Goal: Task Accomplishment & Management: Manage account settings

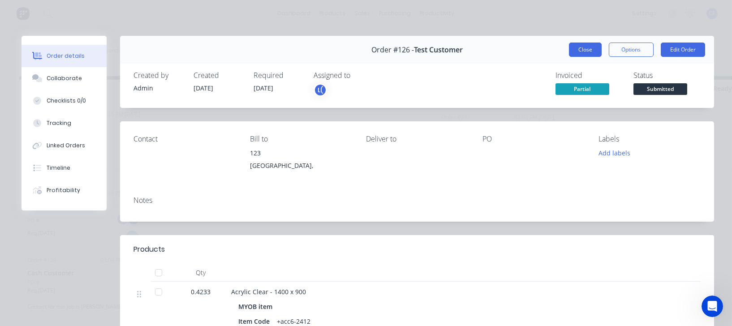
click at [569, 50] on button "Close" at bounding box center [585, 50] width 33 height 14
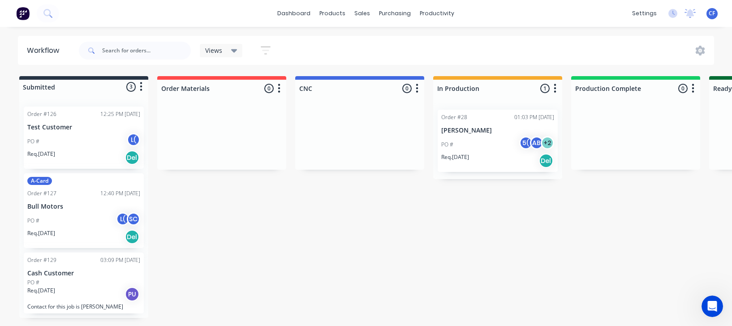
click at [54, 284] on div "PO #" at bounding box center [83, 283] width 113 height 8
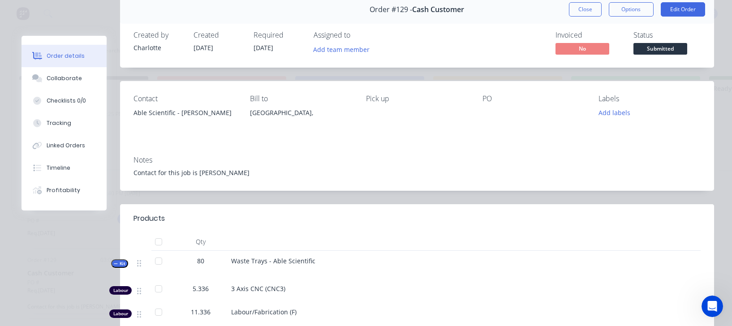
scroll to position [249, 0]
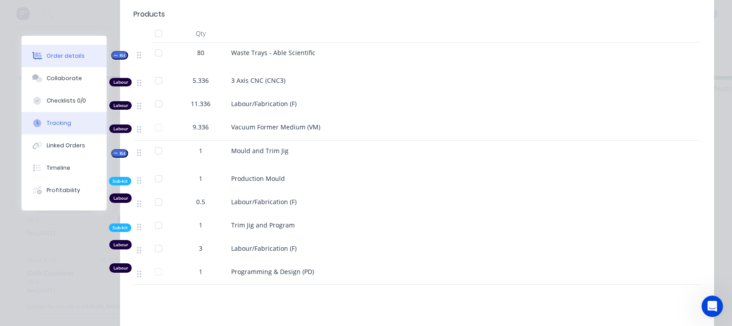
click at [56, 122] on div "Tracking" at bounding box center [59, 123] width 25 height 8
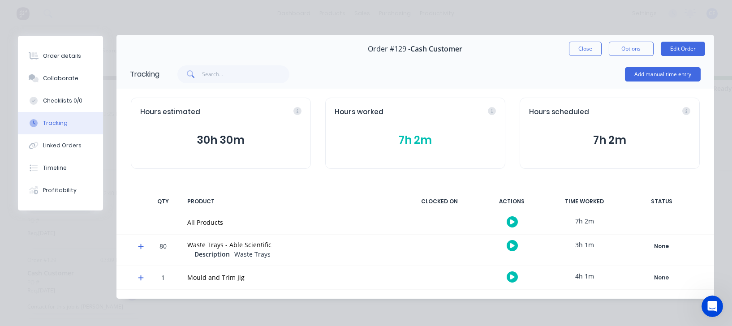
scroll to position [1, 0]
click at [141, 245] on icon at bounding box center [140, 246] width 5 height 5
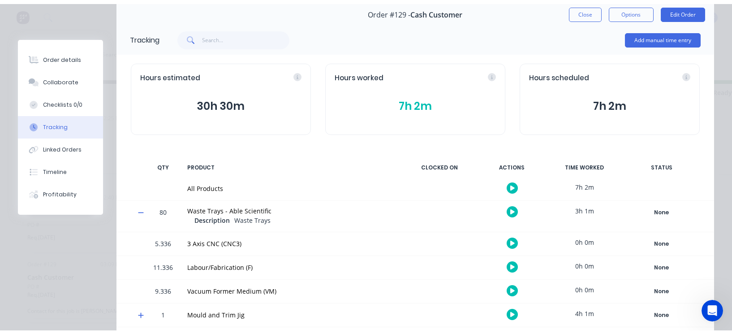
scroll to position [73, 0]
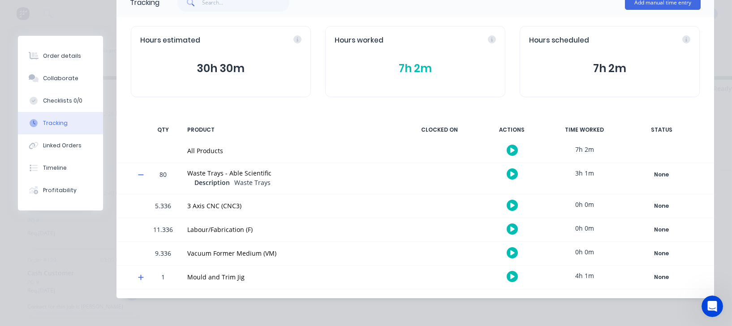
click at [510, 207] on icon "button" at bounding box center [512, 205] width 4 height 6
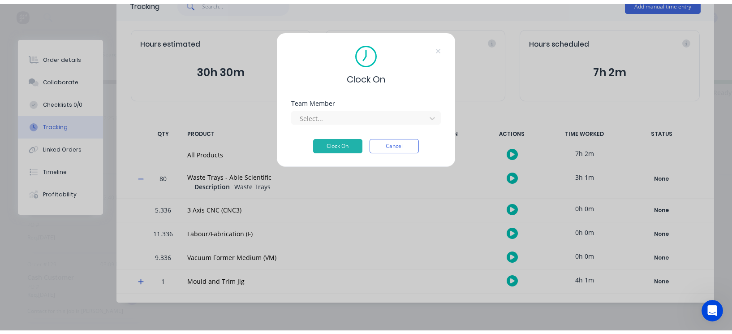
scroll to position [65, 0]
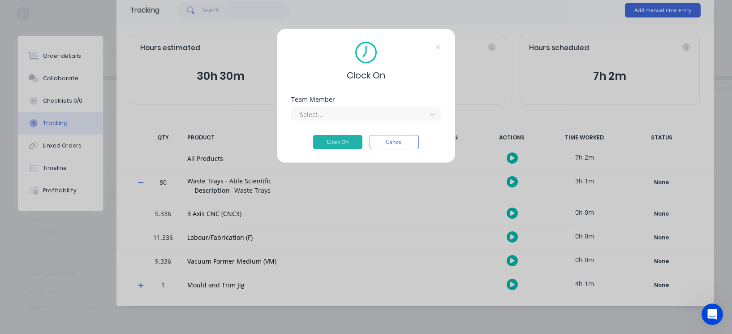
click at [398, 138] on button "Cancel" at bounding box center [394, 142] width 49 height 14
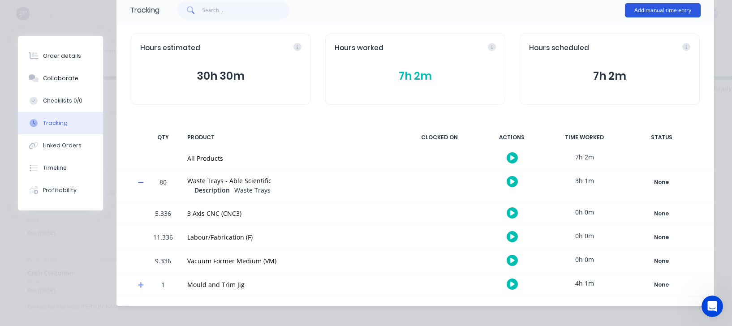
click at [650, 15] on button "Add manual time entry" at bounding box center [663, 10] width 76 height 14
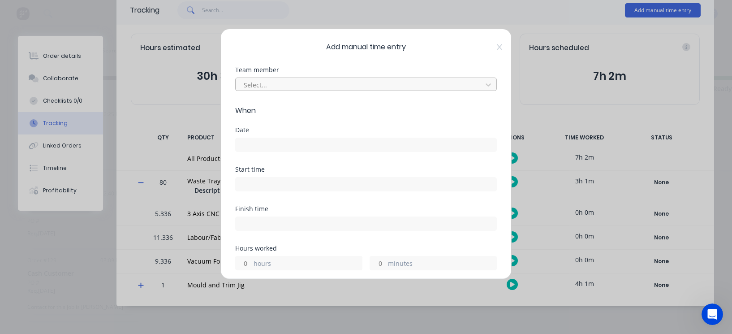
click at [298, 84] on div at bounding box center [360, 84] width 235 height 11
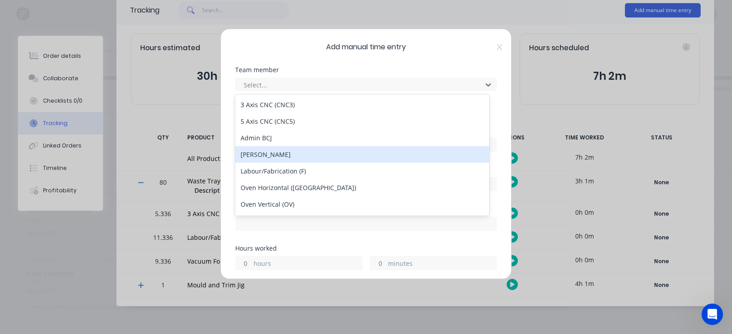
click at [273, 158] on div "[PERSON_NAME]" at bounding box center [362, 154] width 254 height 17
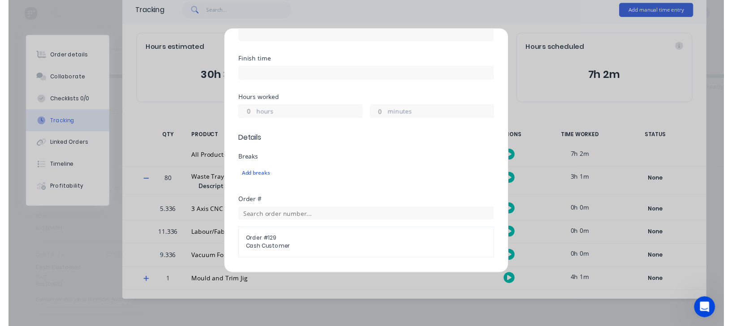
scroll to position [50, 0]
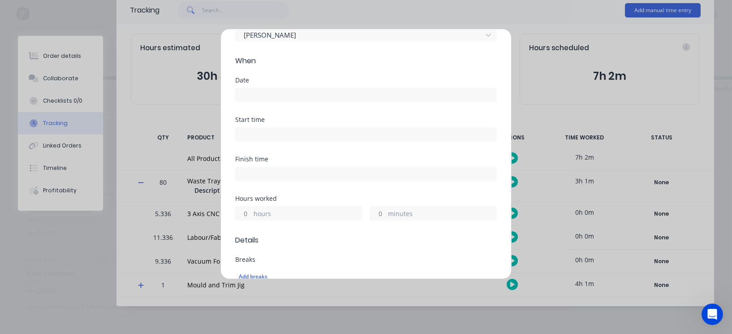
click at [250, 93] on input at bounding box center [366, 94] width 261 height 13
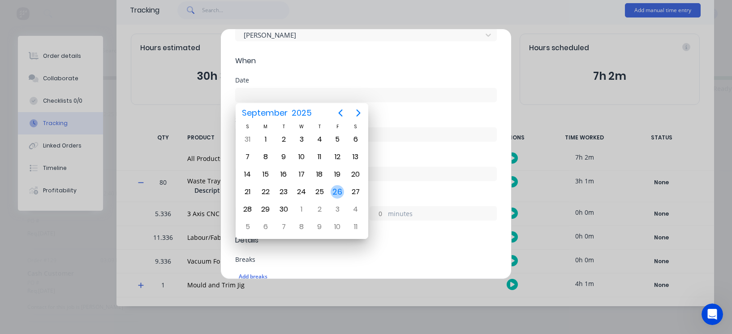
click at [339, 189] on div "26" at bounding box center [337, 191] width 13 height 13
type input "[DATE]"
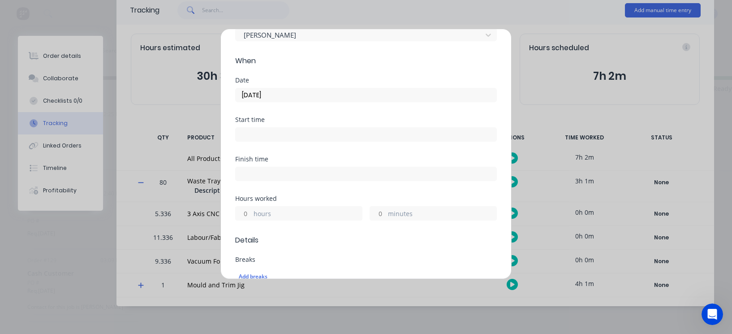
click at [256, 130] on input at bounding box center [366, 134] width 261 height 13
drag, startPoint x: 281, startPoint y: 129, endPoint x: 193, endPoint y: 129, distance: 88.7
click at [193, 129] on div "Add manual time entry Team member [PERSON_NAME] When Date [DATE] Start time 12:…" at bounding box center [366, 167] width 732 height 334
type input "11:30 AM"
click at [249, 163] on div "Finish time" at bounding box center [366, 168] width 262 height 25
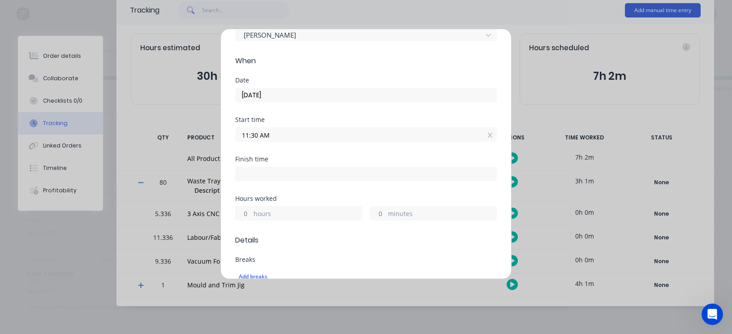
click at [255, 174] on input at bounding box center [366, 173] width 261 height 13
type input "12:17 PM"
type input "0"
type input "47"
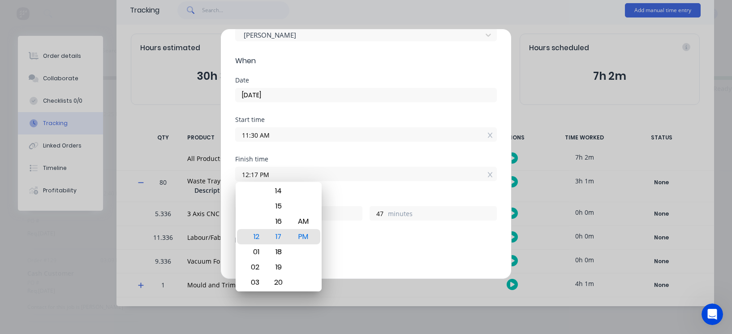
drag, startPoint x: 267, startPoint y: 174, endPoint x: 48, endPoint y: 153, distance: 220.4
click at [48, 153] on div "Add manual time entry Team member [PERSON_NAME] When Date [DATE] Start time 11:…" at bounding box center [366, 167] width 732 height 334
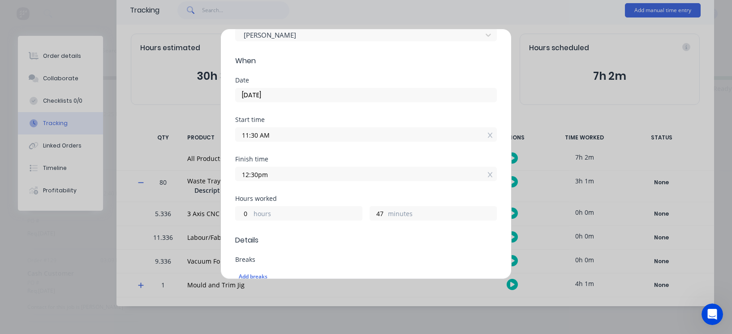
type input "12:30 PM"
type input "1"
type input "0"
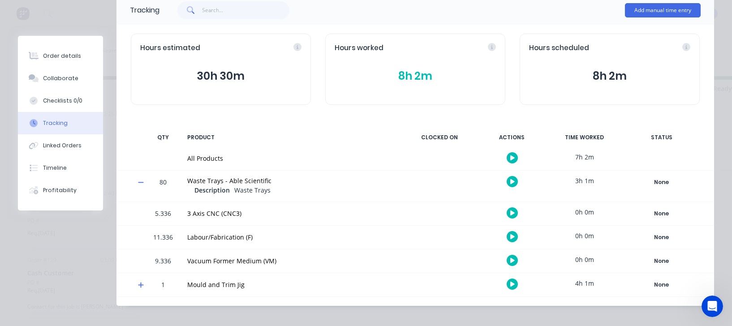
click at [581, 153] on div "7h 2m" at bounding box center [584, 157] width 67 height 20
drag, startPoint x: 575, startPoint y: 156, endPoint x: 673, endPoint y: 153, distance: 98.1
click at [673, 153] on div "All Products 7h 2m" at bounding box center [415, 158] width 598 height 23
drag, startPoint x: 624, startPoint y: 159, endPoint x: 586, endPoint y: 151, distance: 38.7
click at [623, 159] on div "All Products 7h 2m" at bounding box center [415, 158] width 598 height 23
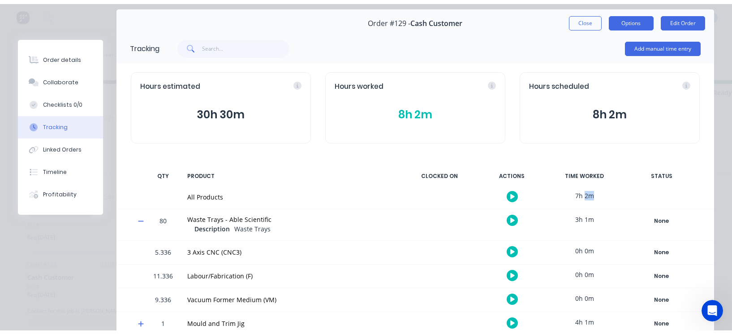
scroll to position [0, 0]
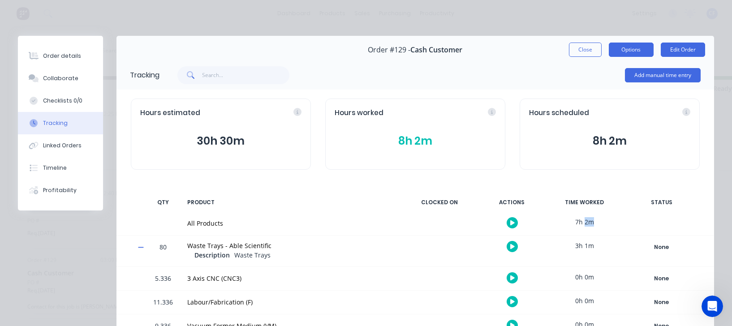
click at [625, 56] on button "Options" at bounding box center [631, 50] width 45 height 14
click at [664, 77] on button "Add manual time entry" at bounding box center [663, 75] width 76 height 14
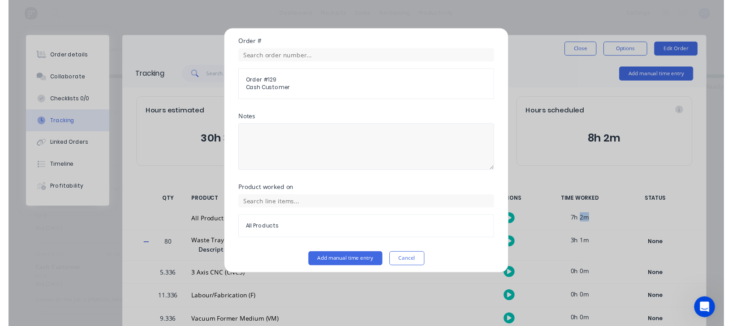
scroll to position [315, 0]
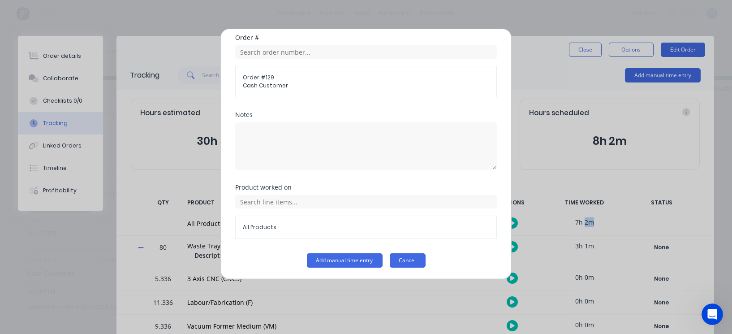
click at [405, 258] on button "Cancel" at bounding box center [408, 260] width 36 height 14
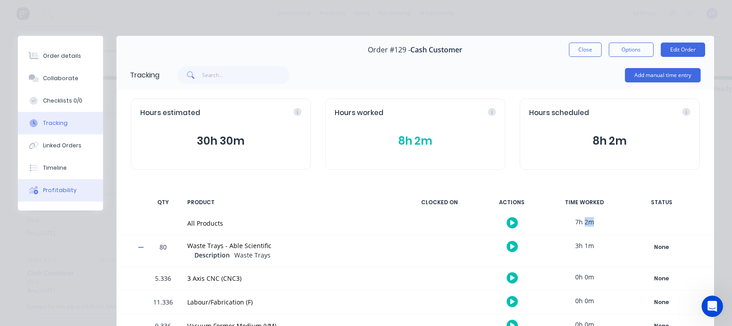
click at [59, 195] on button "Profitability" at bounding box center [60, 190] width 85 height 22
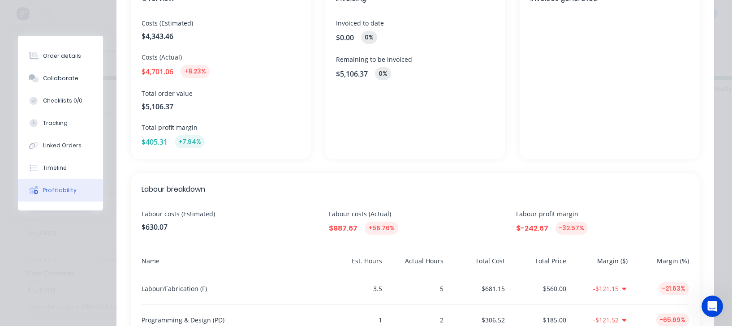
scroll to position [149, 0]
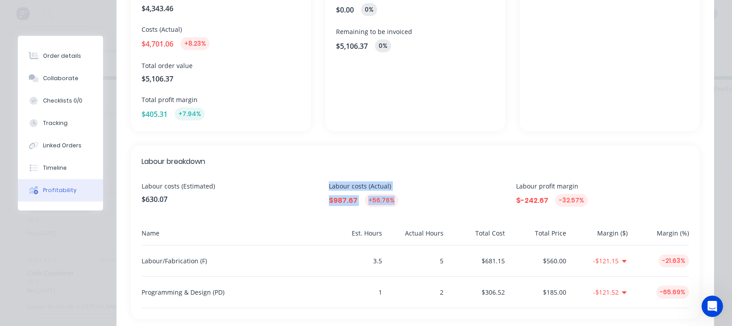
drag, startPoint x: 395, startPoint y: 204, endPoint x: 280, endPoint y: 196, distance: 115.8
click at [280, 196] on div "Labour costs (Estimated) $630.07 Labour costs (Actual) $987.67 +56.76% Labour p…" at bounding box center [415, 194] width 547 height 26
click at [280, 196] on span "$630.07" at bounding box center [228, 199] width 173 height 11
drag, startPoint x: 303, startPoint y: 187, endPoint x: 405, endPoint y: 200, distance: 102.5
click at [405, 200] on div "Labour costs (Estimated) $630.07 Labour costs (Actual) $987.67 +56.76% Labour p…" at bounding box center [415, 194] width 547 height 26
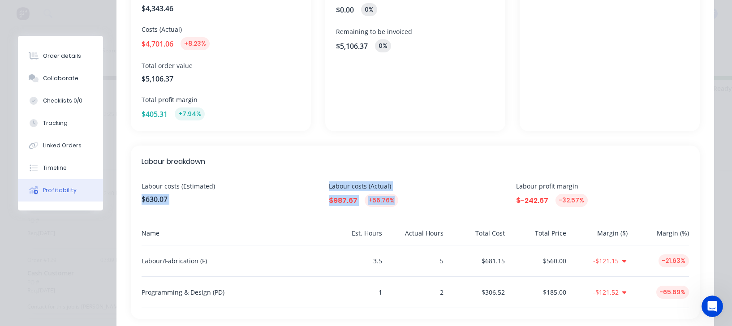
click at [405, 200] on div "$987.67 +56.76%" at bounding box center [415, 200] width 173 height 13
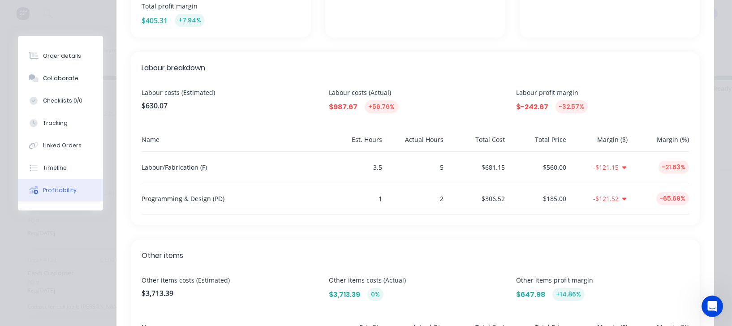
scroll to position [249, 0]
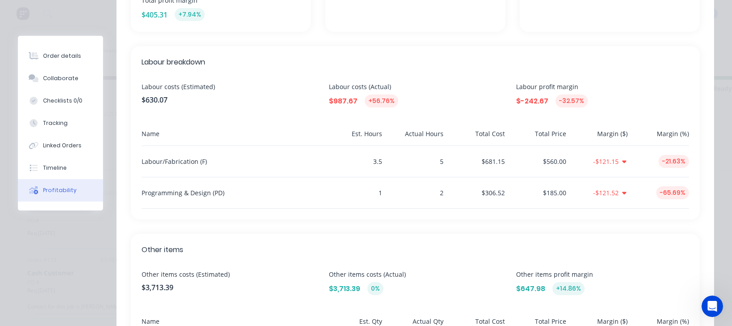
drag, startPoint x: 600, startPoint y: 159, endPoint x: 628, endPoint y: 161, distance: 28.2
click at [628, 161] on div "Labour/Fabrication (F) 3.5 5 $681.15 $560.00 -$121.15 -21.63%" at bounding box center [415, 161] width 547 height 31
click at [622, 161] on icon at bounding box center [624, 162] width 4 height 3
drag, startPoint x: 328, startPoint y: 150, endPoint x: 467, endPoint y: 173, distance: 140.6
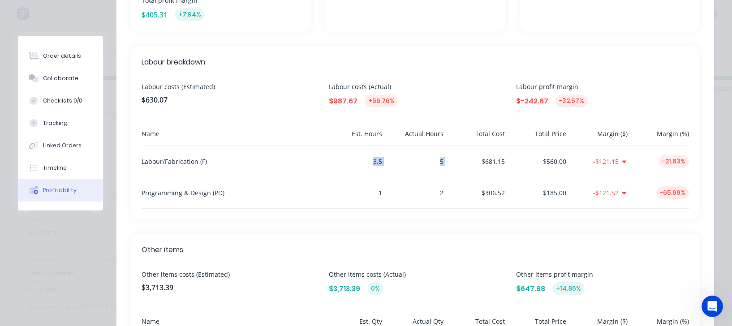
click at [467, 173] on div "Labour/Fabrication (F) 3.5 5 $681.15 $560.00 -$121.15 -21.63%" at bounding box center [415, 161] width 547 height 31
click at [411, 194] on div "2" at bounding box center [415, 192] width 58 height 31
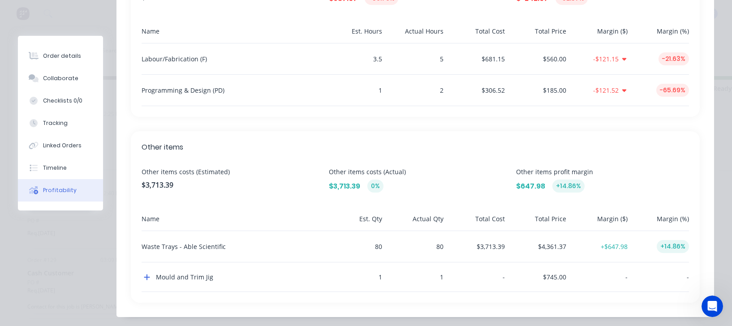
scroll to position [334, 0]
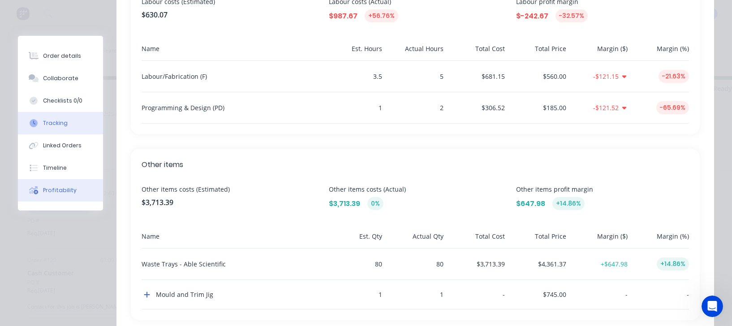
click at [52, 124] on div "Tracking" at bounding box center [55, 123] width 25 height 8
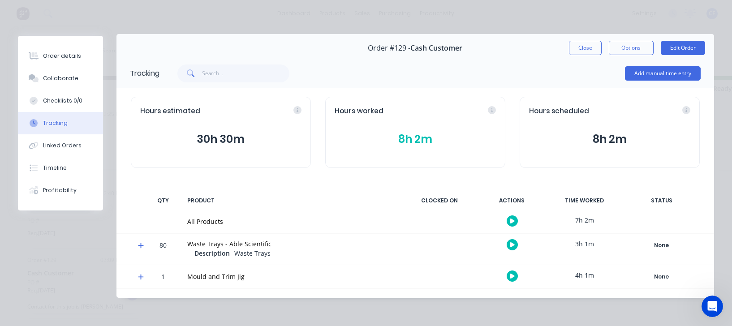
scroll to position [0, 0]
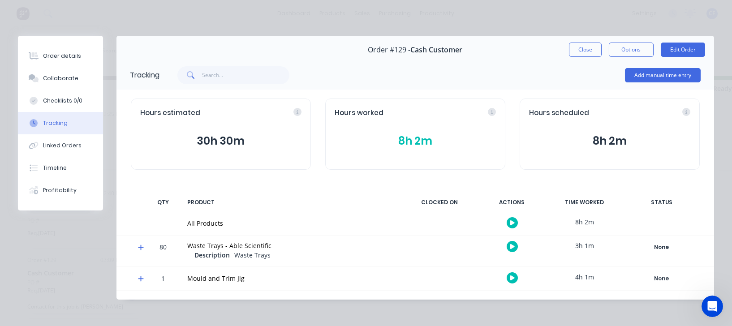
click at [136, 246] on div at bounding box center [137, 251] width 13 height 31
click at [142, 249] on icon at bounding box center [141, 247] width 6 height 6
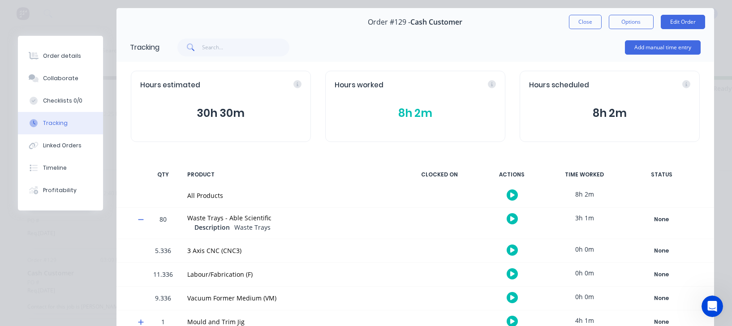
scroll to position [73, 0]
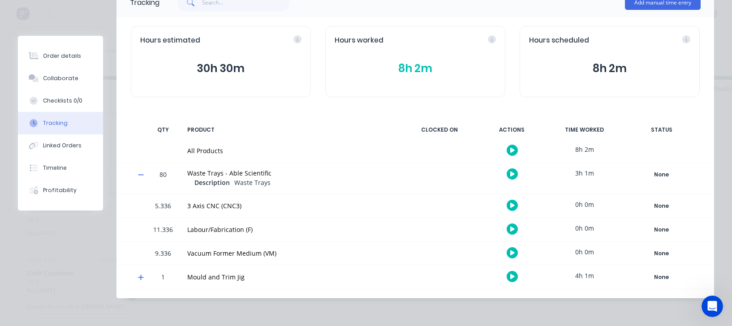
click at [144, 278] on span at bounding box center [142, 278] width 9 height 9
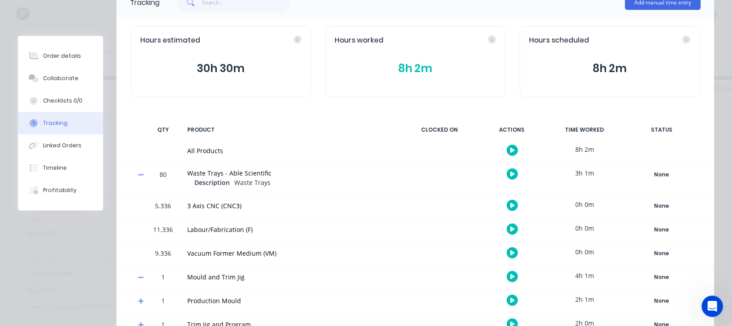
click at [140, 278] on icon at bounding box center [141, 277] width 6 height 6
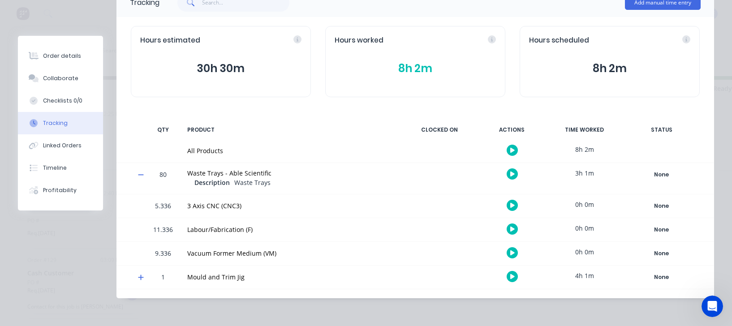
click at [140, 277] on icon at bounding box center [140, 277] width 5 height 5
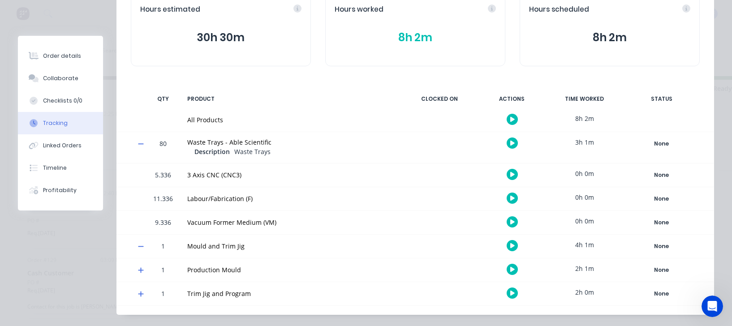
scroll to position [120, 0]
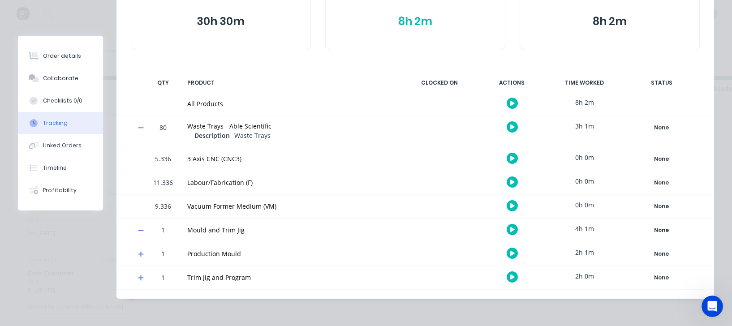
click at [147, 257] on div "1 Production Mould 2h 1m None Create status None edit CNC Complete In Productio…" at bounding box center [415, 253] width 598 height 23
click at [140, 256] on span at bounding box center [142, 255] width 9 height 9
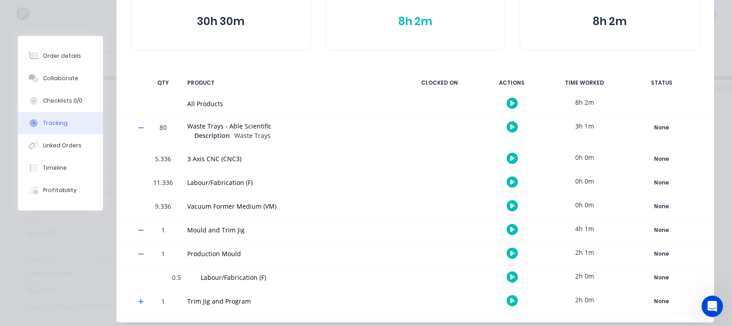
scroll to position [144, 0]
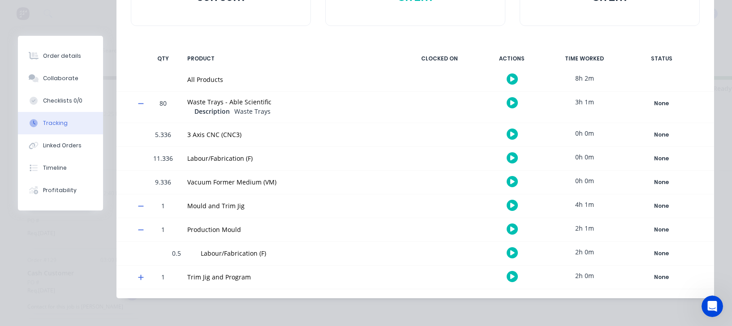
click at [143, 278] on icon at bounding box center [141, 277] width 6 height 6
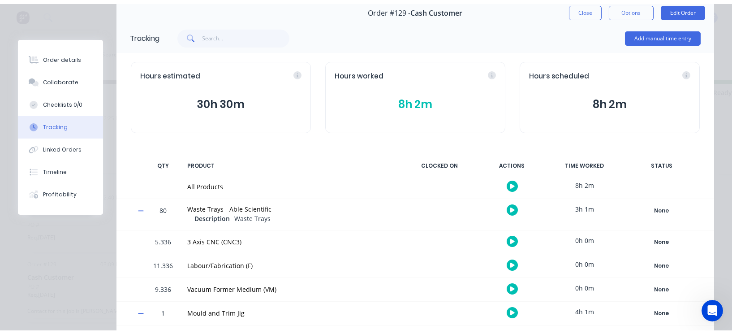
scroll to position [0, 0]
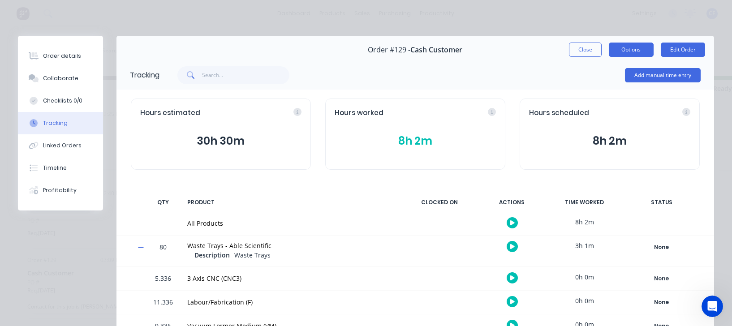
click at [613, 50] on button "Options" at bounding box center [631, 50] width 45 height 14
click at [501, 76] on div "Add manual time entry" at bounding box center [429, 75] width 541 height 27
click at [497, 90] on div "Hours estimated 30h 30m Hours worked 8h 2m Hours scheduled 8h 2m" at bounding box center [415, 134] width 598 height 89
click at [656, 71] on button "Add manual time entry" at bounding box center [663, 75] width 76 height 14
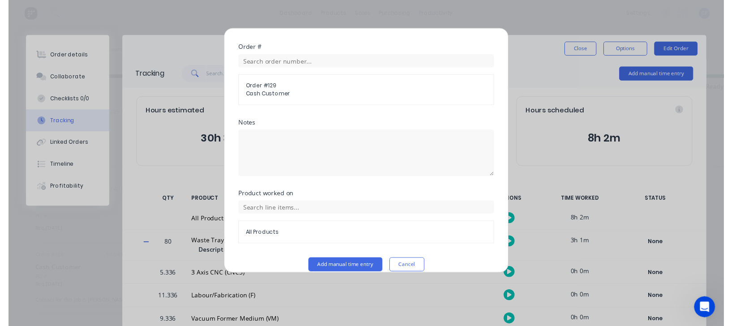
scroll to position [315, 0]
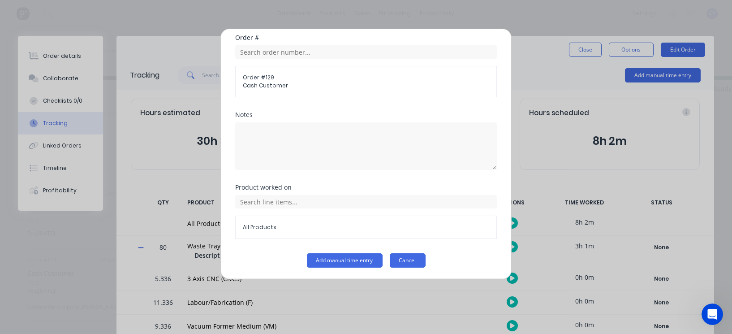
click at [416, 255] on button "Cancel" at bounding box center [408, 260] width 36 height 14
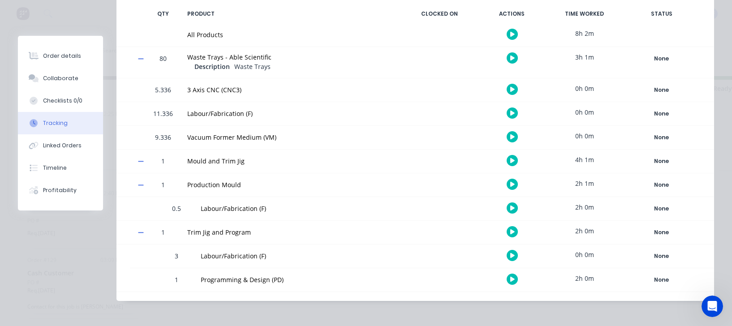
scroll to position [191, 0]
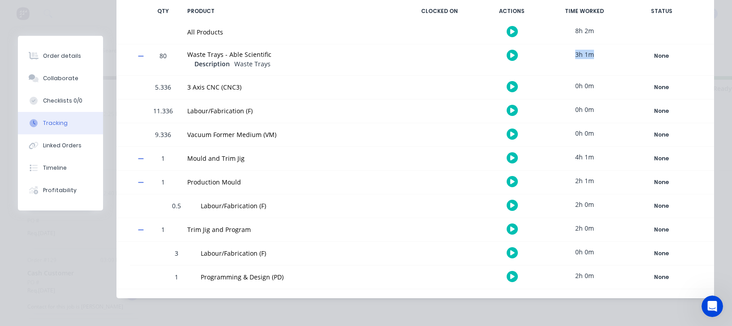
drag, startPoint x: 597, startPoint y: 54, endPoint x: 559, endPoint y: 58, distance: 37.8
click at [559, 58] on div "3h 1m" at bounding box center [584, 54] width 67 height 20
click at [607, 56] on div "3h 1m" at bounding box center [584, 54] width 67 height 20
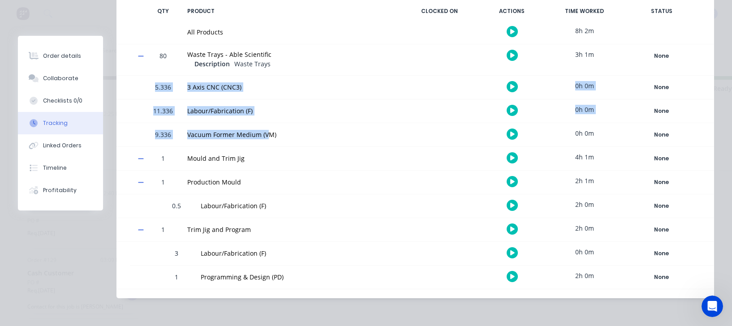
drag, startPoint x: 147, startPoint y: 91, endPoint x: 267, endPoint y: 139, distance: 128.3
click at [267, 139] on div "5.336 3 Axis CNC (CNC3) 0h 0m None Create status None edit CNC Complete In Prod…" at bounding box center [415, 111] width 598 height 71
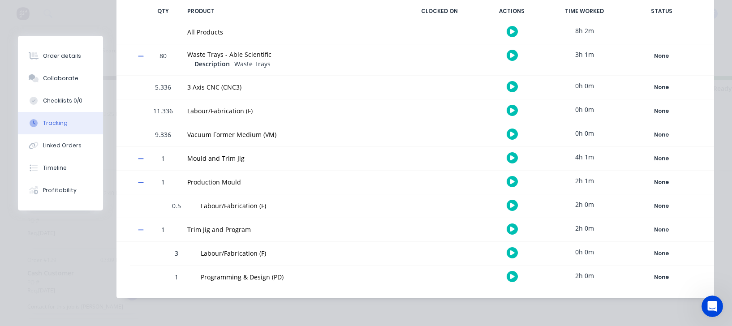
click at [306, 150] on div "Mould and Trim Jig" at bounding box center [291, 158] width 219 height 23
drag, startPoint x: 547, startPoint y: 200, endPoint x: 589, endPoint y: 206, distance: 42.1
click at [589, 206] on div "2h 0m" at bounding box center [584, 204] width 67 height 20
click at [590, 206] on div "2h 0m" at bounding box center [584, 204] width 67 height 20
drag, startPoint x: 591, startPoint y: 206, endPoint x: 416, endPoint y: 216, distance: 175.4
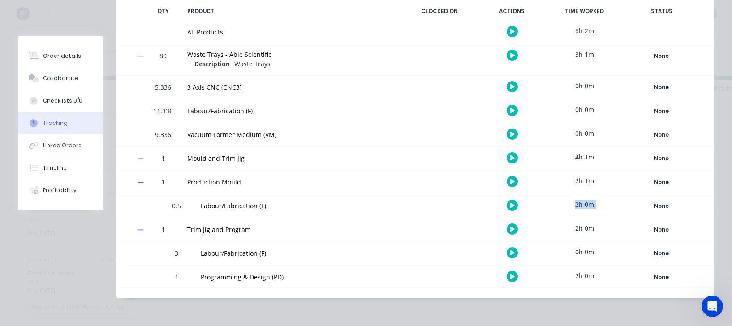
click at [551, 207] on div "2h 0m" at bounding box center [584, 204] width 67 height 20
drag, startPoint x: 162, startPoint y: 209, endPoint x: 554, endPoint y: 187, distance: 392.5
click at [554, 187] on div "1 Production Mould 2h 1m None Create status None edit CNC Complete In Productio…" at bounding box center [415, 194] width 598 height 47
click at [597, 179] on div "2h 1m" at bounding box center [584, 181] width 67 height 20
